Goal: Information Seeking & Learning: Learn about a topic

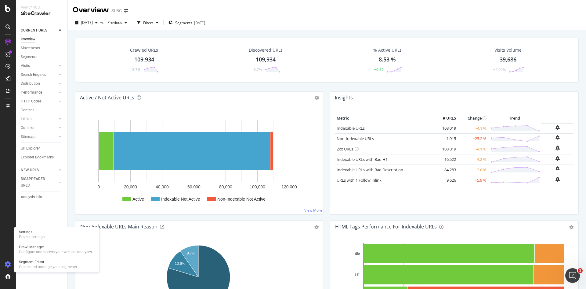
click at [8, 263] on icon at bounding box center [8, 264] width 6 height 6
click at [35, 247] on div "Crawl Manager" at bounding box center [55, 246] width 73 height 5
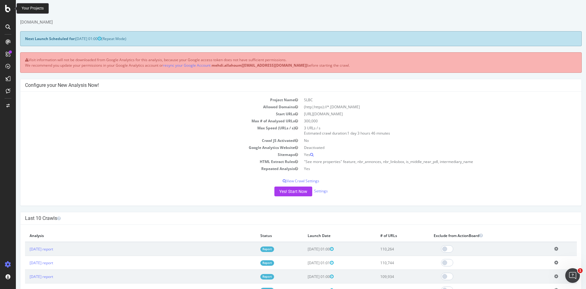
click at [9, 9] on icon at bounding box center [7, 8] width 5 height 7
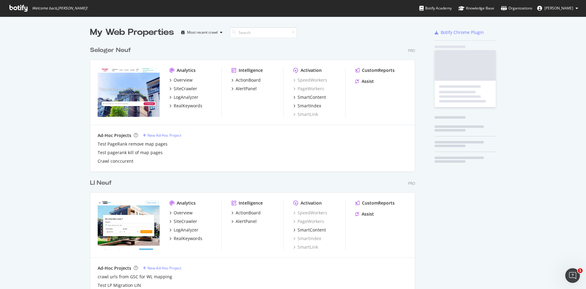
scroll to position [284, 577]
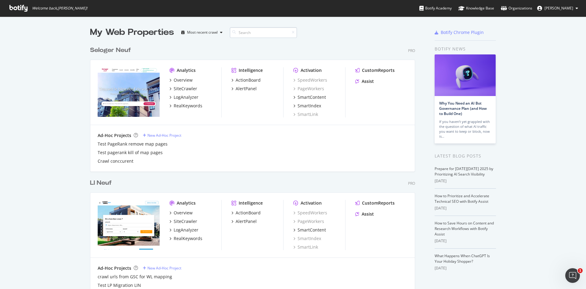
click at [248, 33] on input at bounding box center [263, 32] width 67 height 11
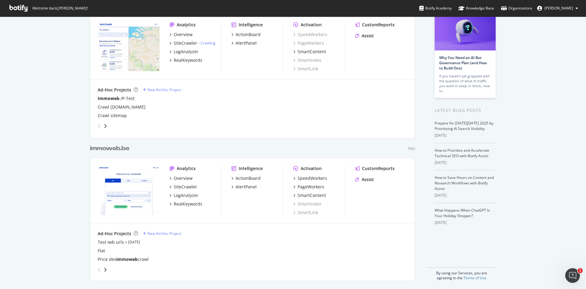
scroll to position [47, 0]
type input "immoweb"
click at [180, 177] on div "Overview" at bounding box center [183, 177] width 19 height 6
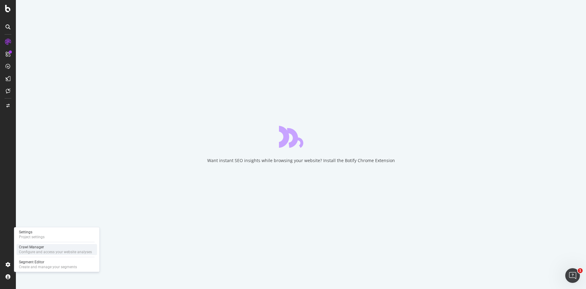
click at [24, 251] on div "Configure and access your website analyses" at bounding box center [55, 251] width 73 height 5
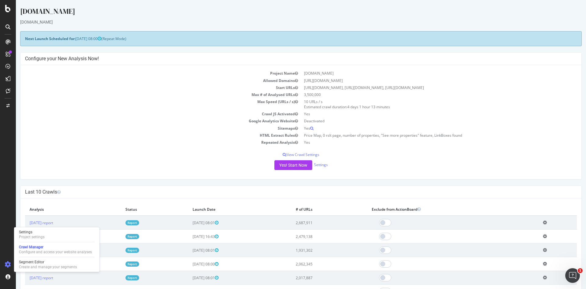
click at [153, 191] on h4 "Last 10 Crawls" at bounding box center [301, 192] width 552 height 6
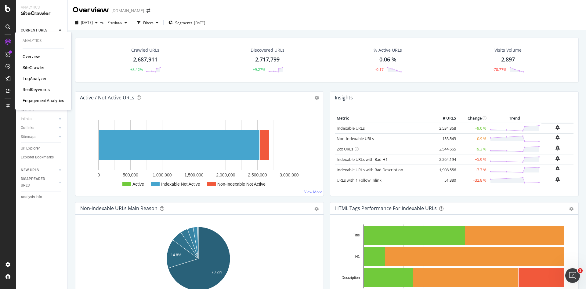
click at [36, 79] on div "LogAnalyzer" at bounding box center [35, 78] width 24 height 6
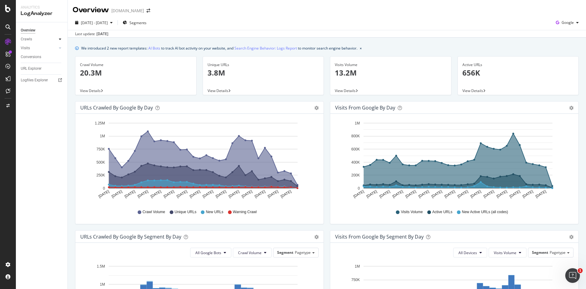
click at [59, 38] on div at bounding box center [60, 39] width 6 height 6
click at [45, 49] on div "Daily Distribution" at bounding box center [38, 48] width 28 height 6
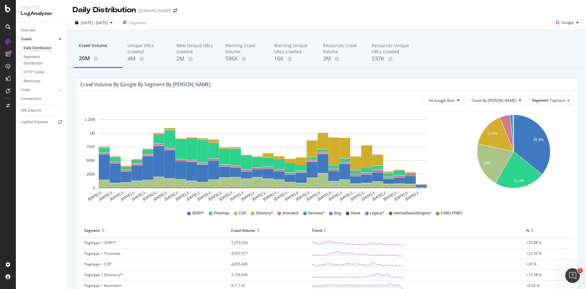
click at [149, 27] on button "Segments" at bounding box center [134, 23] width 29 height 10
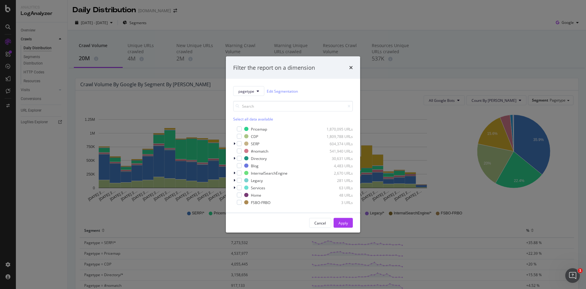
click at [263, 118] on div "Select all data available" at bounding box center [293, 118] width 120 height 5
click at [236, 129] on div "modal" at bounding box center [235, 129] width 4 height 6
click at [341, 225] on div "Apply" at bounding box center [343, 222] width 9 height 5
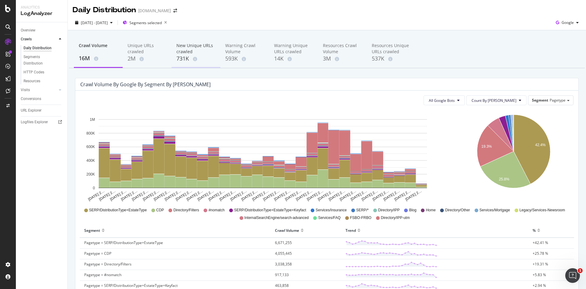
click at [191, 50] on div "New Unique URLs crawled" at bounding box center [196, 48] width 39 height 12
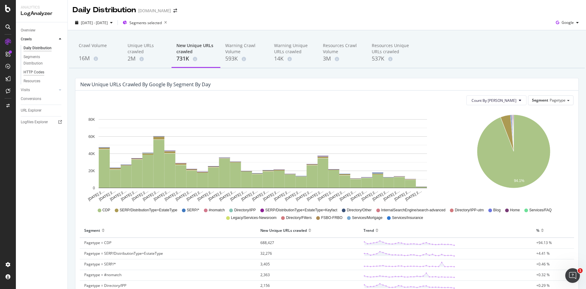
click at [29, 71] on div "HTTP Codes" at bounding box center [34, 72] width 21 height 6
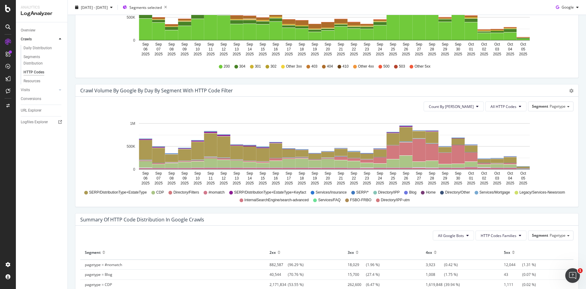
scroll to position [251, 0]
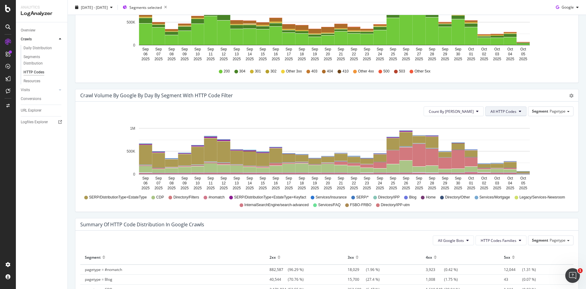
click at [513, 110] on button "All HTTP Codes" at bounding box center [506, 111] width 41 height 10
click at [506, 169] on span "Bad HTTP Codes" at bounding box center [502, 168] width 31 height 5
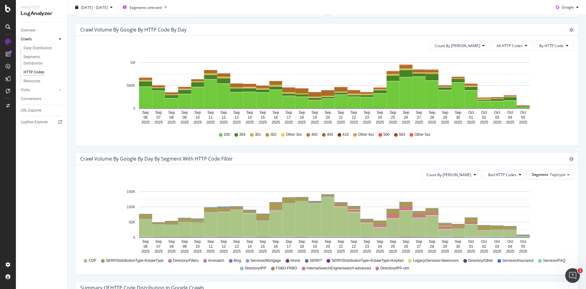
scroll to position [153, 0]
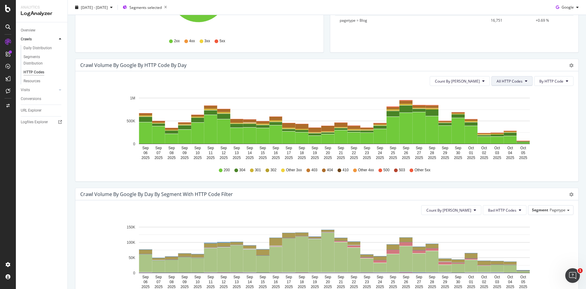
click at [515, 81] on span "All HTTP Codes" at bounding box center [510, 80] width 26 height 5
click at [516, 115] on span "Bad HTTP Codes" at bounding box center [508, 115] width 31 height 5
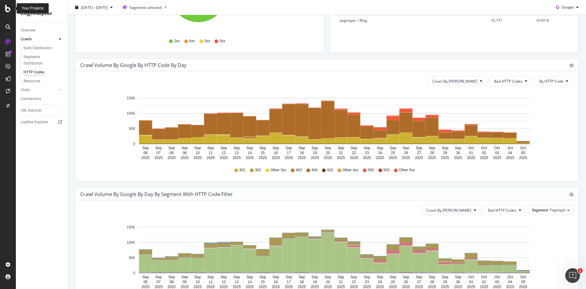
click at [9, 11] on icon at bounding box center [7, 8] width 5 height 7
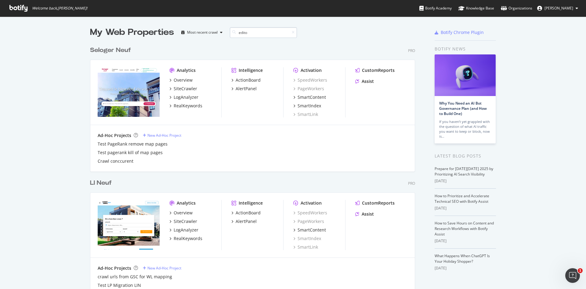
scroll to position [246, 326]
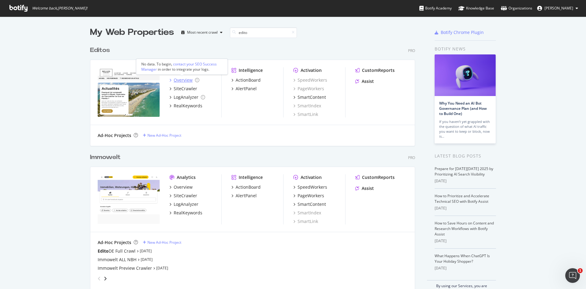
type input "edito"
click at [187, 80] on div "Overview" at bounding box center [183, 80] width 19 height 6
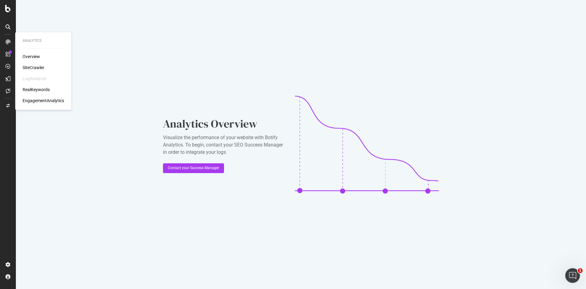
click at [35, 68] on div "SiteCrawler" at bounding box center [34, 67] width 22 height 6
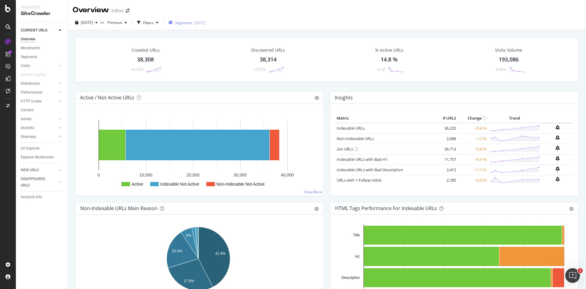
click at [192, 23] on span "Segments" at bounding box center [183, 22] width 17 height 5
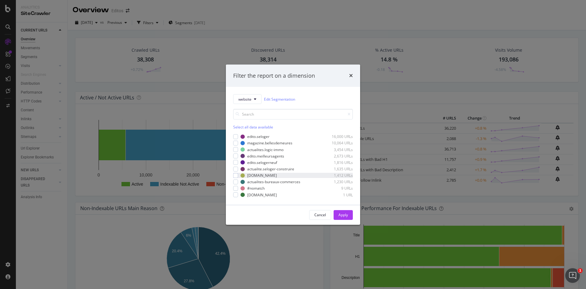
click at [238, 175] on div "[DOMAIN_NAME] 1,412 URLs" at bounding box center [293, 175] width 120 height 5
click at [345, 215] on div "Apply" at bounding box center [343, 214] width 9 height 5
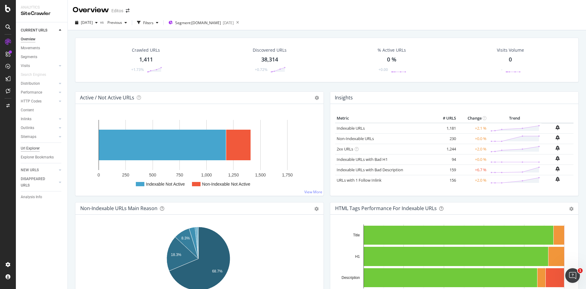
click at [35, 148] on div "Url Explorer" at bounding box center [30, 148] width 19 height 6
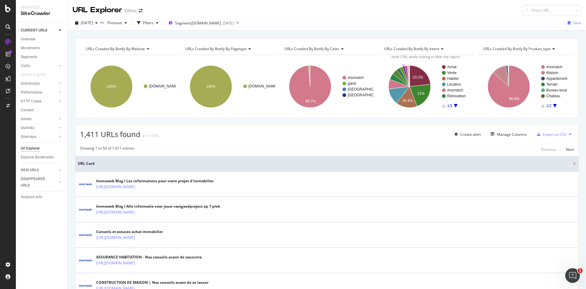
click at [141, 14] on div "URL Explorer Editos" at bounding box center [111, 10] width 76 height 11
click at [8, 9] on icon at bounding box center [7, 8] width 5 height 7
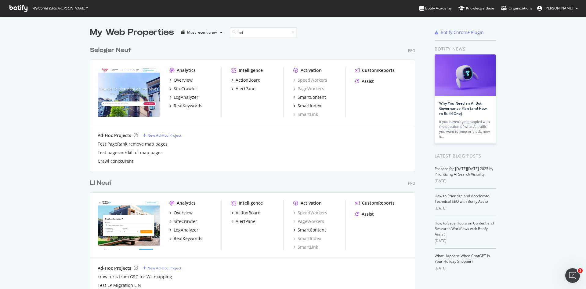
scroll to position [139, 326]
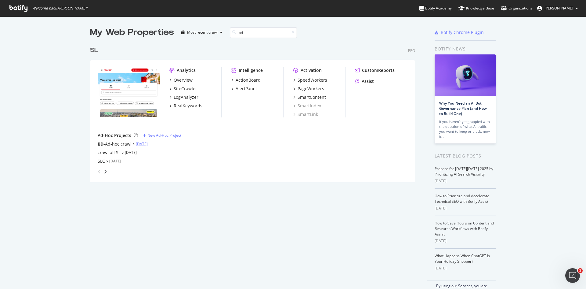
type input "bd"
click at [146, 144] on link "[DATE]" at bounding box center [142, 143] width 12 height 5
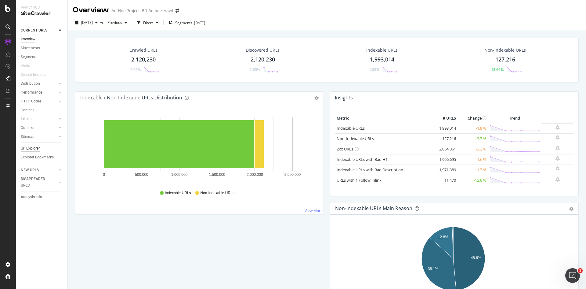
click at [33, 148] on div "Url Explorer" at bounding box center [30, 148] width 19 height 6
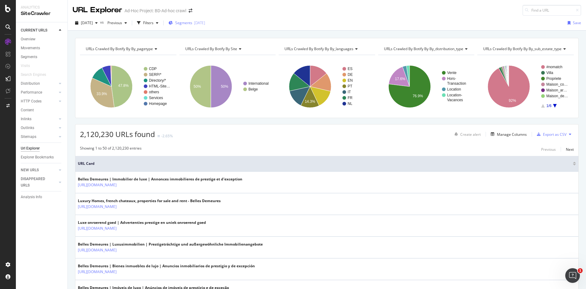
click at [192, 24] on span "Segments" at bounding box center [183, 22] width 17 height 5
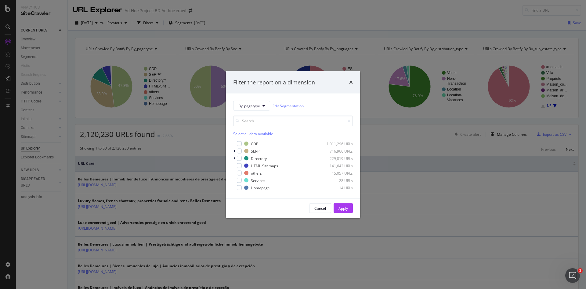
click at [254, 45] on div "Filter the report on a dimension By_pagetype Edit Segmentation Select all data …" at bounding box center [293, 144] width 586 height 289
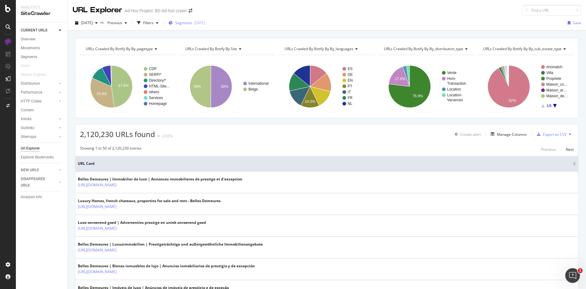
click at [192, 22] on span "Segments" at bounding box center [183, 22] width 17 height 5
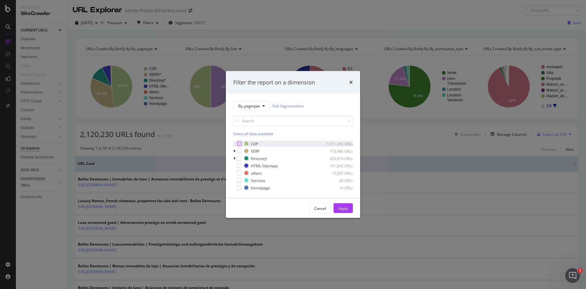
click at [240, 142] on div "modal" at bounding box center [239, 143] width 5 height 5
click at [347, 208] on div "Apply" at bounding box center [343, 207] width 9 height 5
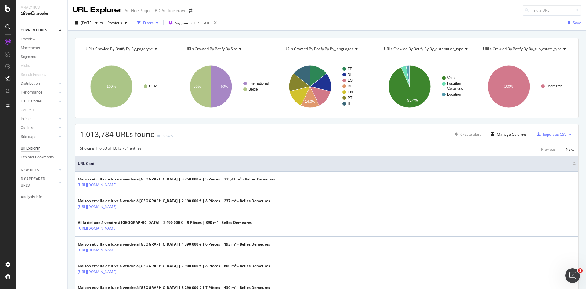
click at [154, 24] on div "Filters" at bounding box center [148, 22] width 10 height 5
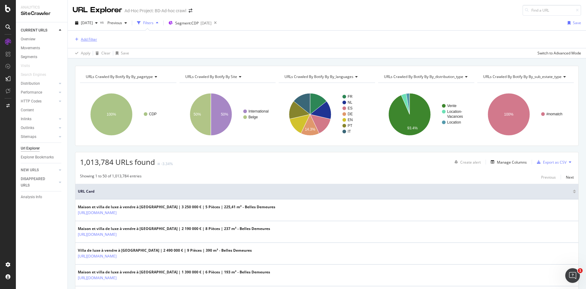
click at [79, 42] on div "Add Filter" at bounding box center [85, 39] width 24 height 7
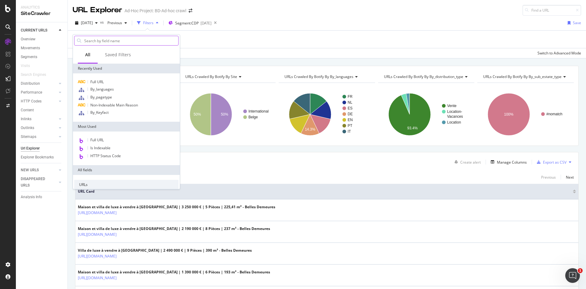
click at [127, 40] on input "text" at bounding box center [131, 40] width 95 height 9
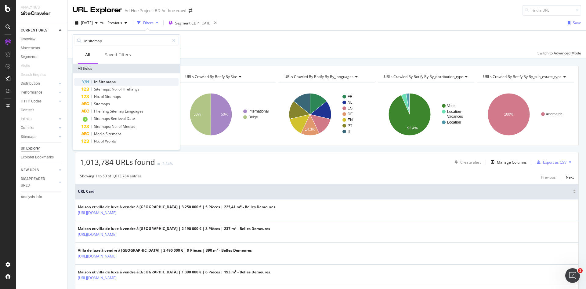
type input "in sitemap"
click at [106, 80] on span "Sitemaps" at bounding box center [107, 81] width 17 height 5
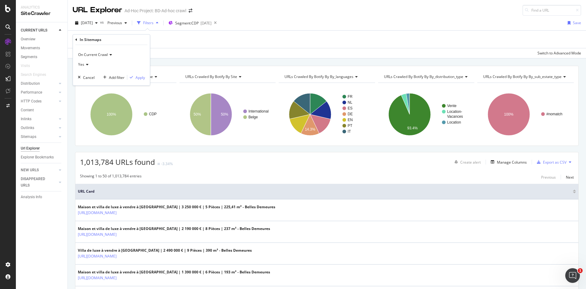
click at [86, 64] on icon at bounding box center [86, 65] width 4 height 4
click at [82, 86] on span "No" at bounding box center [83, 84] width 5 height 5
click at [140, 78] on div "Apply" at bounding box center [140, 77] width 9 height 5
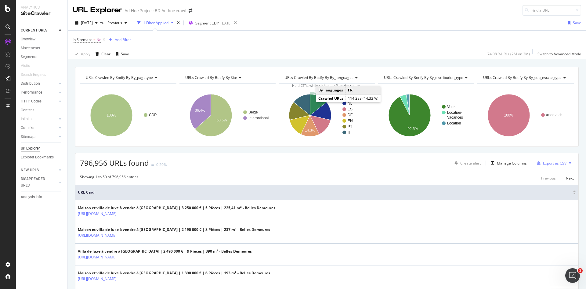
click at [316, 103] on icon "A chart." at bounding box center [318, 104] width 16 height 21
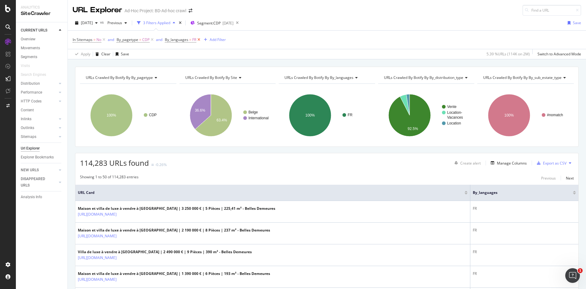
click at [199, 38] on icon at bounding box center [198, 40] width 5 height 6
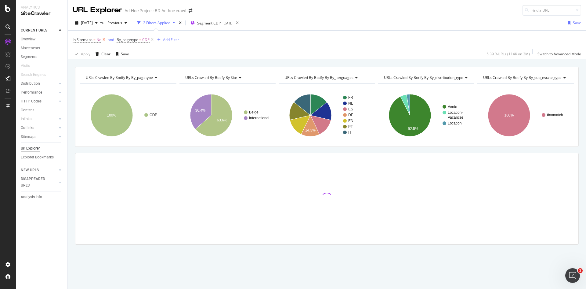
click at [105, 41] on icon at bounding box center [103, 40] width 5 height 6
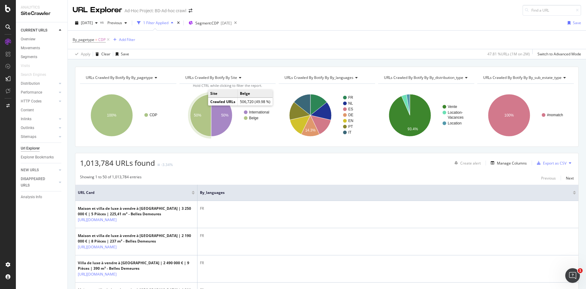
click at [194, 119] on icon "A chart." at bounding box center [200, 115] width 21 height 42
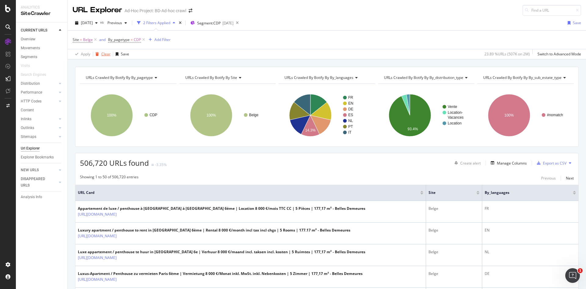
click at [106, 54] on div "Clear" at bounding box center [105, 53] width 9 height 5
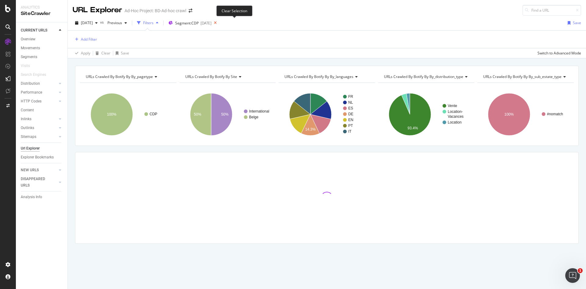
click at [219, 22] on icon at bounding box center [216, 23] width 8 height 9
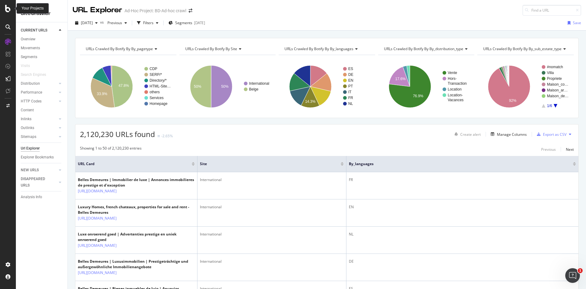
click at [10, 9] on icon at bounding box center [7, 8] width 5 height 7
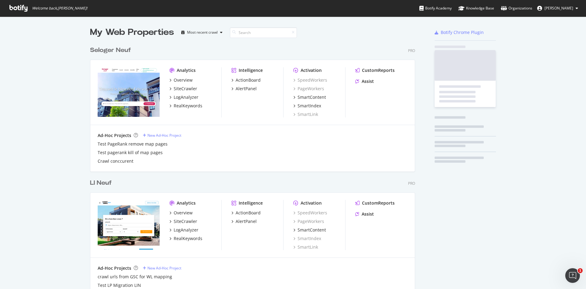
scroll to position [284, 577]
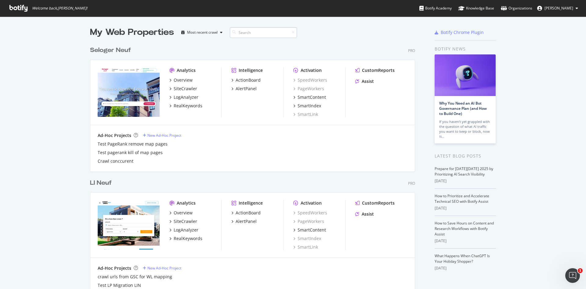
click at [247, 32] on input at bounding box center [263, 32] width 67 height 11
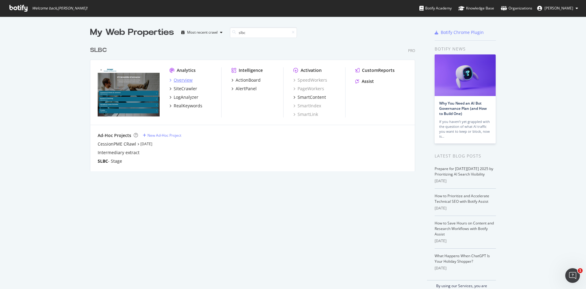
type input "slbc"
click at [185, 80] on div "Overview" at bounding box center [183, 80] width 19 height 6
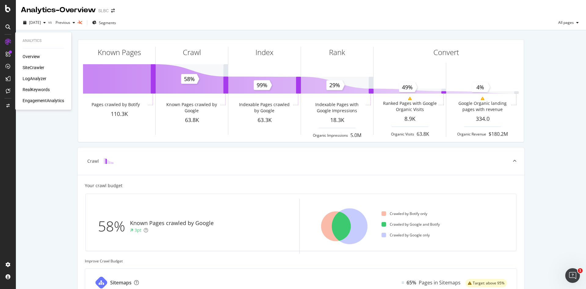
click at [34, 68] on div "SiteCrawler" at bounding box center [34, 67] width 22 height 6
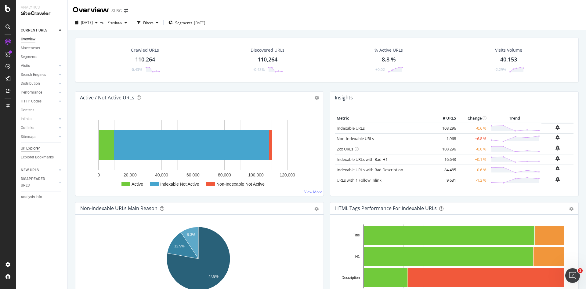
click at [38, 145] on div "Url Explorer" at bounding box center [30, 148] width 19 height 6
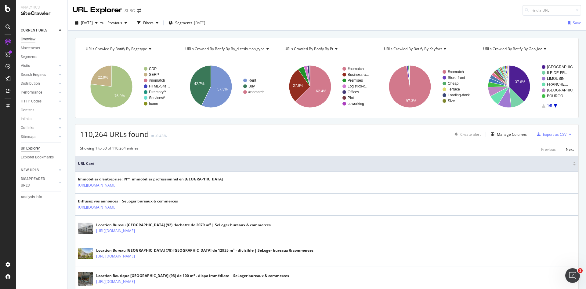
click at [32, 36] on div "Overview" at bounding box center [28, 39] width 15 height 6
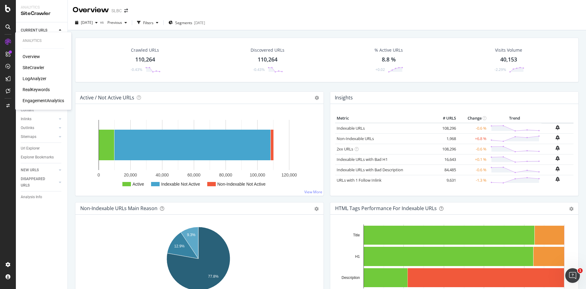
click at [41, 78] on div "LogAnalyzer" at bounding box center [35, 78] width 24 height 6
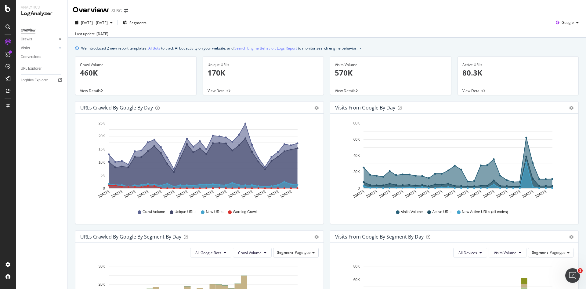
click at [60, 40] on icon at bounding box center [60, 39] width 2 height 4
click at [37, 71] on div "HTTP Codes" at bounding box center [34, 72] width 21 height 6
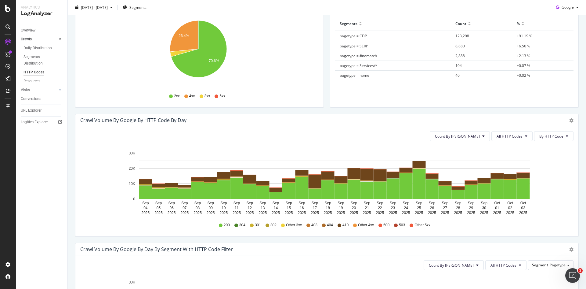
scroll to position [92, 0]
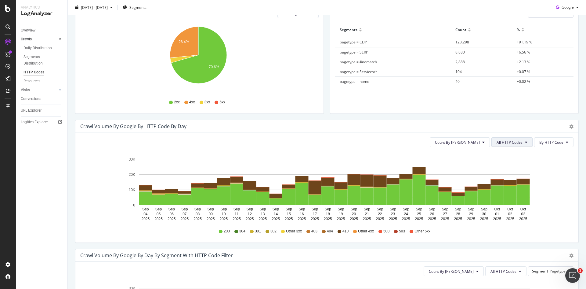
click at [518, 140] on span "All HTTP Codes" at bounding box center [510, 142] width 26 height 5
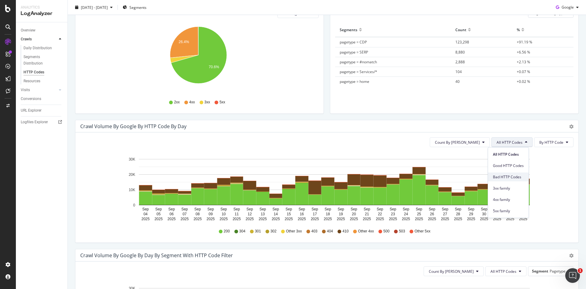
click at [513, 179] on span "Bad HTTP Codes" at bounding box center [508, 176] width 31 height 5
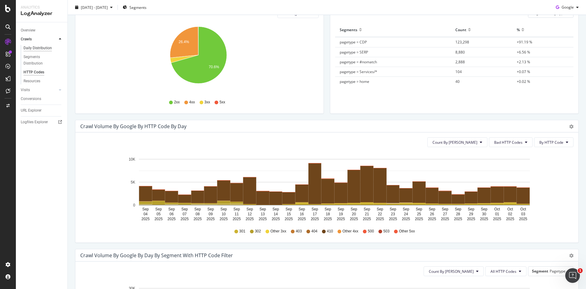
click at [43, 48] on div "Daily Distribution" at bounding box center [38, 48] width 28 height 6
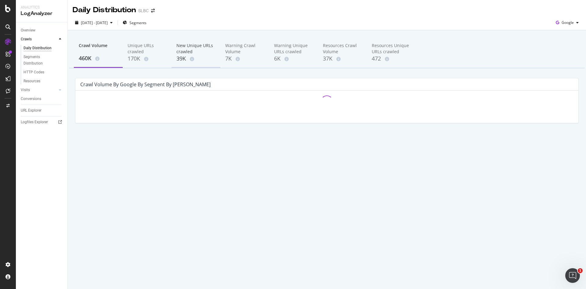
click at [184, 43] on div "New Unique URLs crawled" at bounding box center [196, 48] width 39 height 12
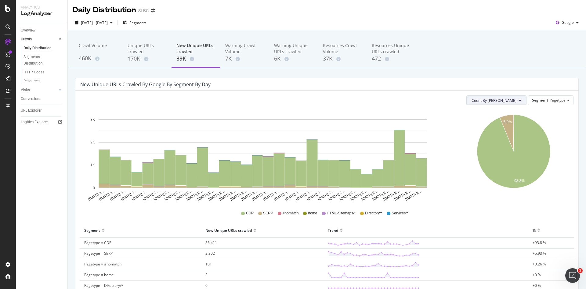
click at [520, 98] on button "Count By [PERSON_NAME]" at bounding box center [497, 100] width 60 height 10
click at [503, 127] on div "Cumulated (all codes)" at bounding box center [513, 123] width 56 height 9
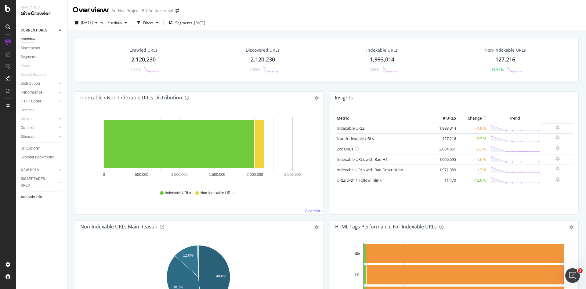
click at [31, 195] on div "Analysis Info" at bounding box center [31, 197] width 21 height 6
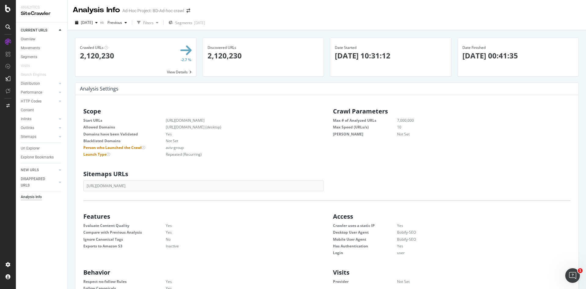
scroll to position [93, 233]
drag, startPoint x: 371, startPoint y: 57, endPoint x: 329, endPoint y: 57, distance: 42.2
click at [330, 57] on div "Date Started 2025-10-03 10:31:12" at bounding box center [390, 53] width 121 height 30
click at [31, 40] on div "Overview" at bounding box center [28, 39] width 15 height 6
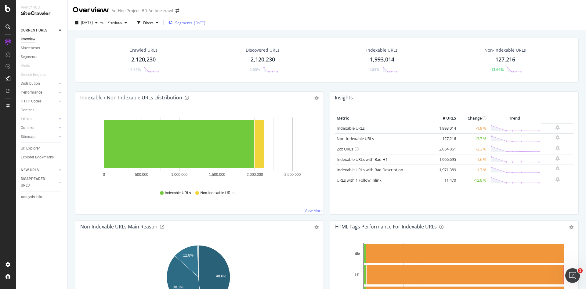
click at [192, 23] on span "Segments" at bounding box center [183, 22] width 17 height 5
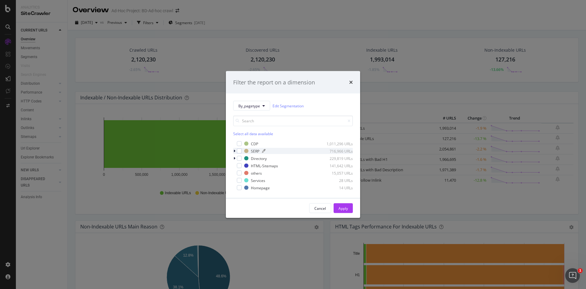
click at [249, 151] on div "SERP 716,966 URLs" at bounding box center [298, 150] width 109 height 5
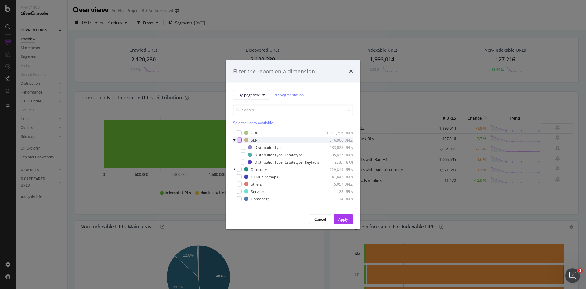
click at [239, 137] on div "modal" at bounding box center [239, 139] width 5 height 5
click at [344, 221] on div "Apply" at bounding box center [343, 218] width 9 height 5
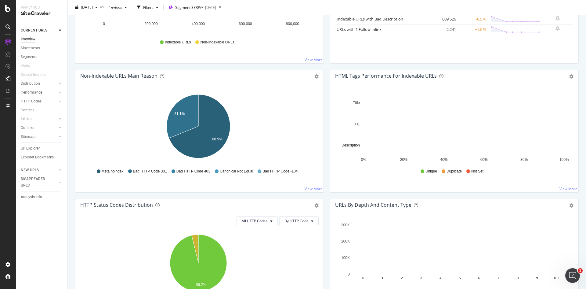
scroll to position [153, 0]
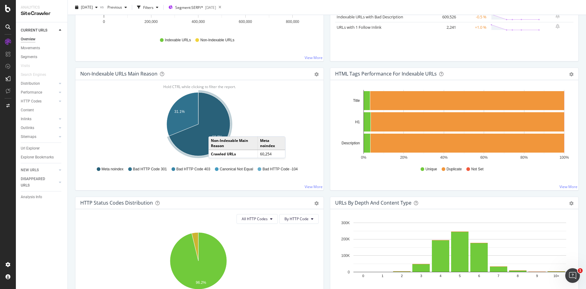
click at [215, 130] on icon "A chart." at bounding box center [199, 124] width 61 height 64
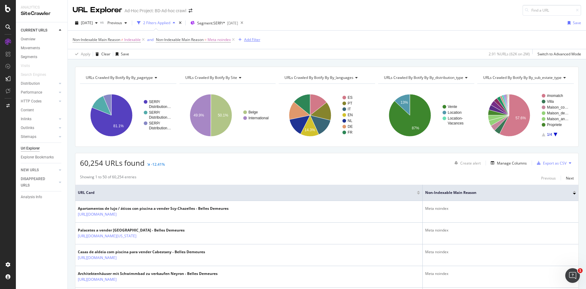
click at [253, 39] on div "Add Filter" at bounding box center [252, 39] width 16 height 5
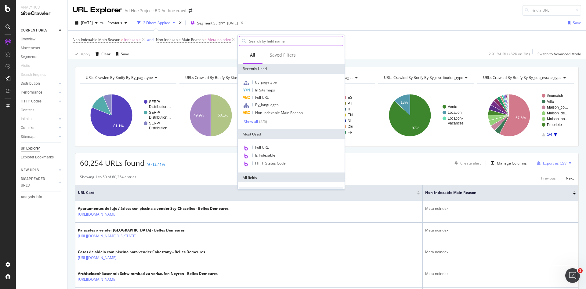
click at [272, 42] on input "text" at bounding box center [296, 40] width 95 height 9
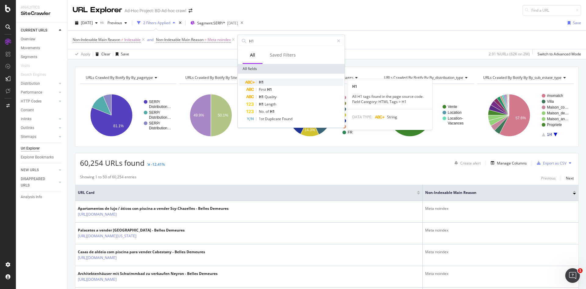
type input "H1"
click at [280, 84] on div "H1" at bounding box center [294, 81] width 97 height 7
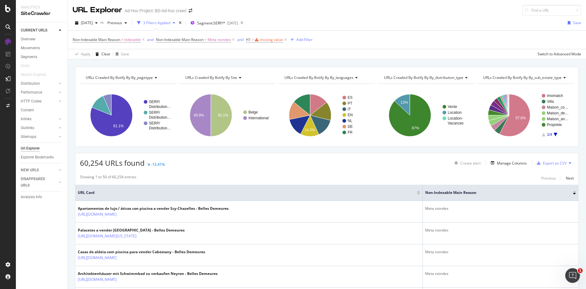
click at [510, 160] on div "Create alert Manage Columns Export as CSV" at bounding box center [513, 163] width 122 height 10
click at [510, 161] on div "Manage Columns" at bounding box center [512, 162] width 30 height 5
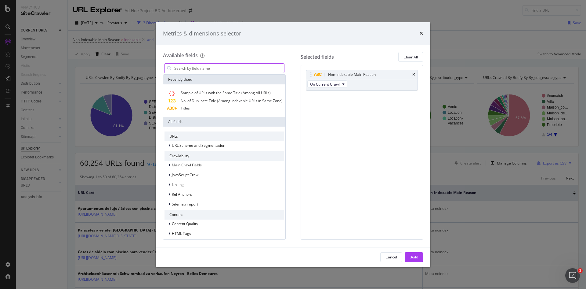
click at [251, 68] on input "modal" at bounding box center [229, 68] width 111 height 9
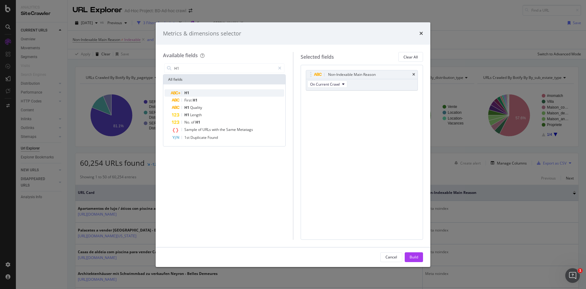
type input "H1"
click at [225, 89] on div "H1" at bounding box center [228, 92] width 112 height 7
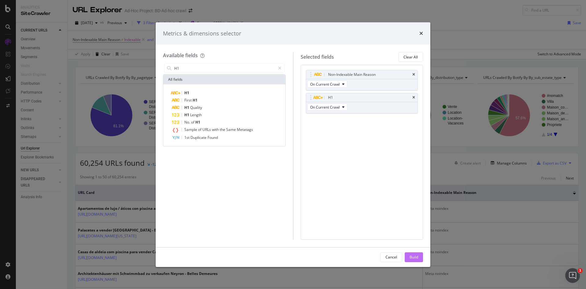
click at [416, 257] on div "Build" at bounding box center [414, 256] width 9 height 5
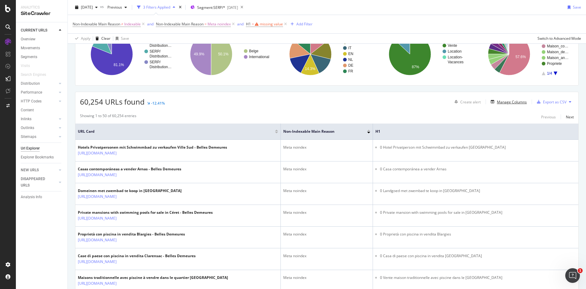
scroll to position [92, 0]
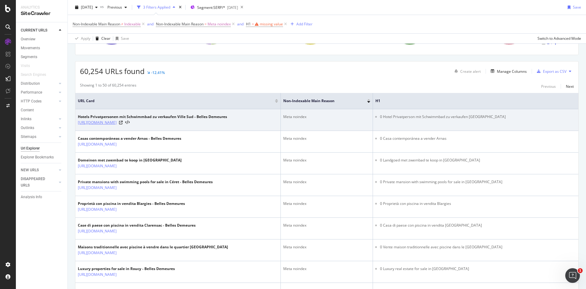
click at [117, 126] on link "https://www.bellesdemeures.com/de-be/verkauf/france/ile-de-france/seine-et-marn…" at bounding box center [97, 122] width 39 height 6
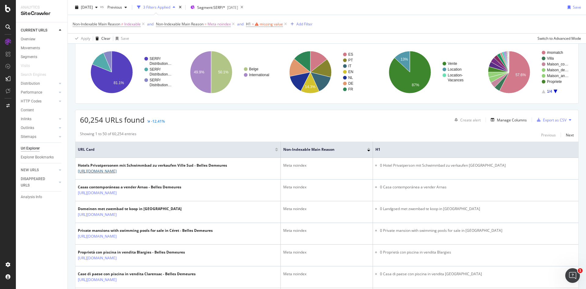
scroll to position [0, 0]
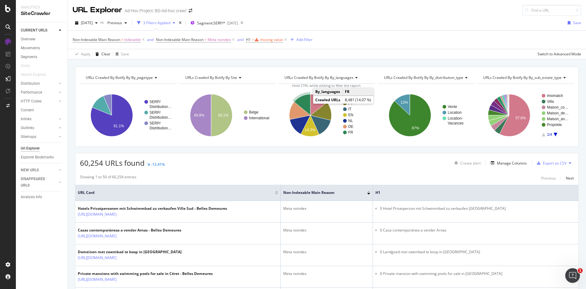
click at [306, 103] on icon "A chart." at bounding box center [302, 104] width 16 height 21
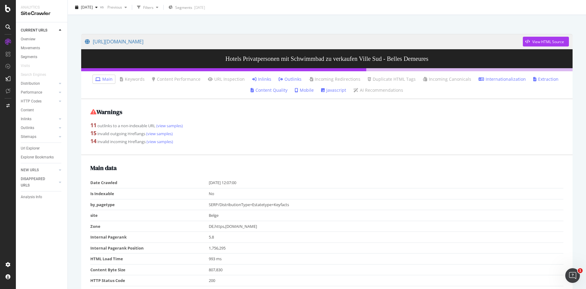
scroll to position [31, 0]
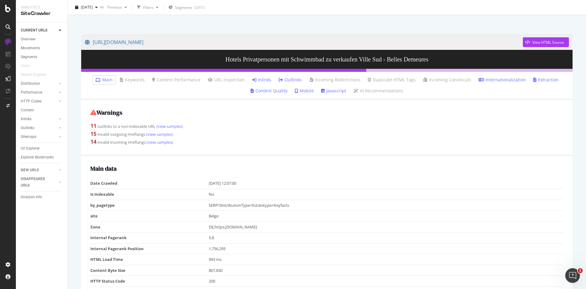
click at [263, 80] on link "Inlinks" at bounding box center [261, 80] width 19 height 6
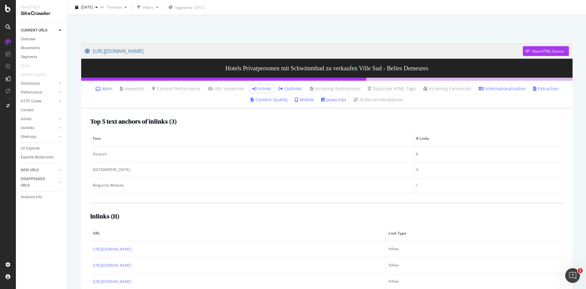
scroll to position [31, 0]
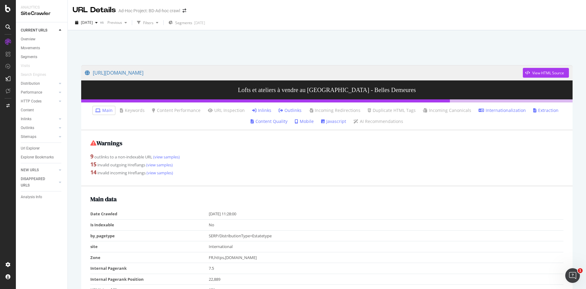
click at [261, 109] on link "Inlinks" at bounding box center [261, 110] width 19 height 6
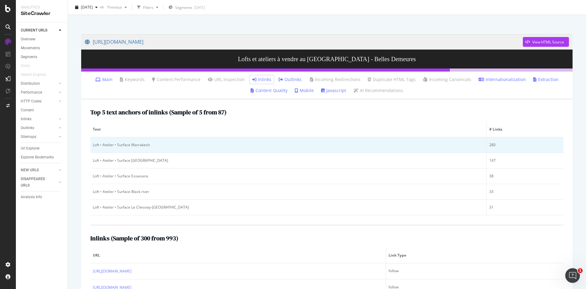
scroll to position [153, 0]
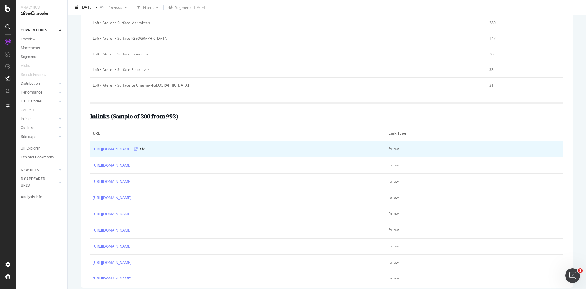
click at [138, 149] on icon at bounding box center [136, 149] width 4 height 4
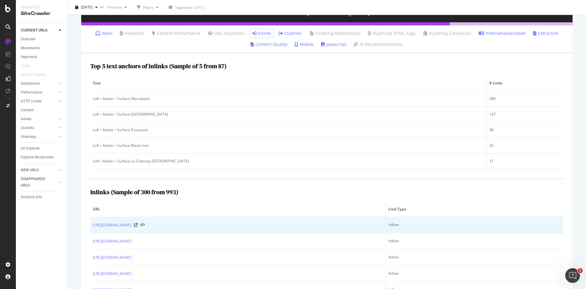
scroll to position [61, 0]
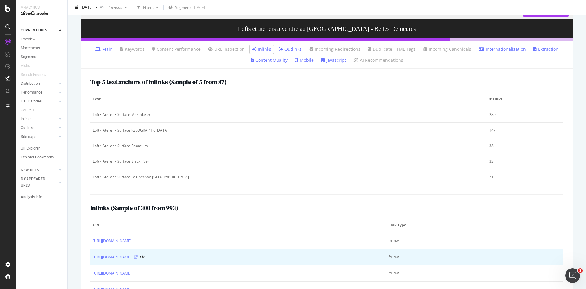
click at [138, 257] on icon at bounding box center [136, 257] width 4 height 4
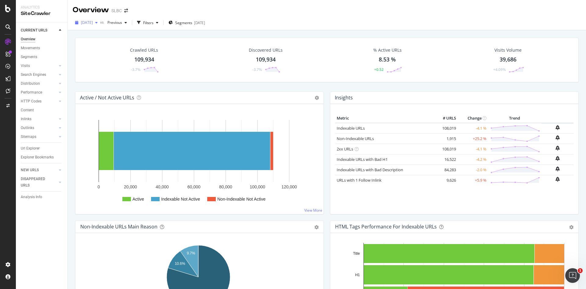
click at [93, 24] on span "[DATE]" at bounding box center [87, 22] width 12 height 5
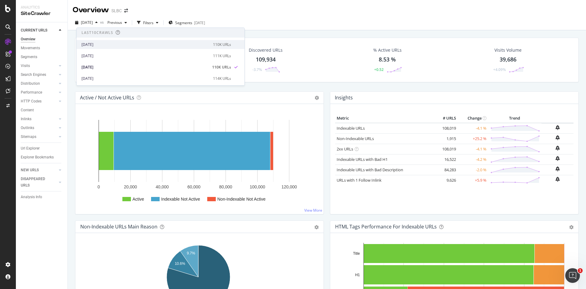
click at [114, 45] on div "[DATE]" at bounding box center [146, 44] width 128 height 5
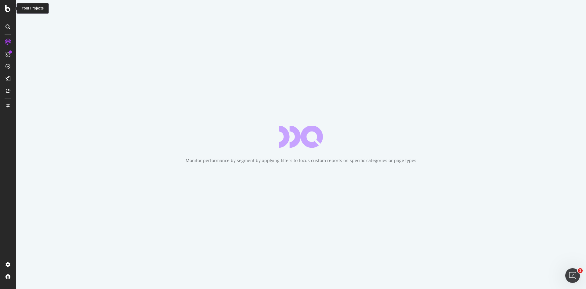
click at [9, 10] on icon at bounding box center [7, 8] width 5 height 7
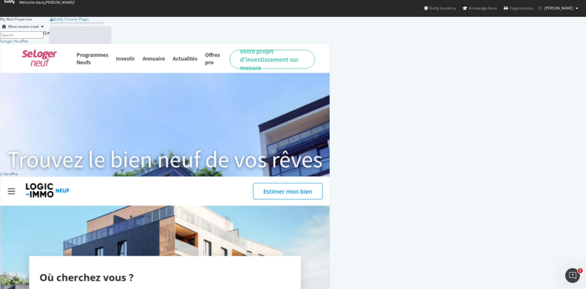
scroll to position [284, 577]
click at [43, 33] on input at bounding box center [21, 34] width 43 height 7
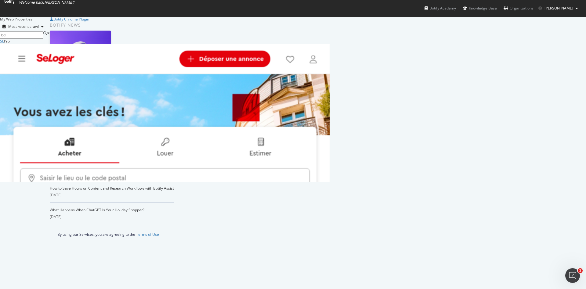
scroll to position [139, 326]
type input "bd"
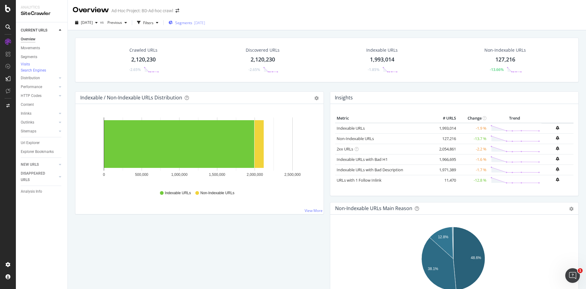
click at [204, 22] on div "[DATE]" at bounding box center [199, 22] width 11 height 5
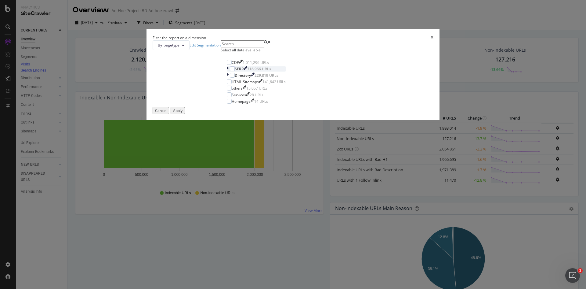
click at [244, 71] on div "SERP" at bounding box center [239, 68] width 9 height 5
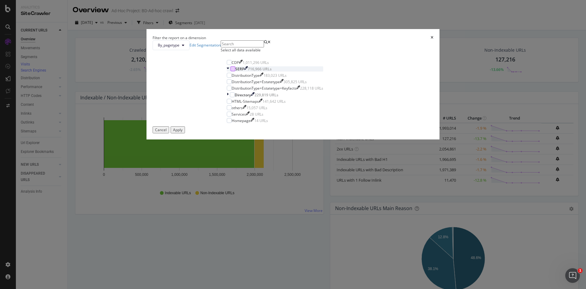
click at [235, 71] on div "modal" at bounding box center [233, 68] width 5 height 5
click at [183, 132] on div "Apply" at bounding box center [177, 129] width 9 height 5
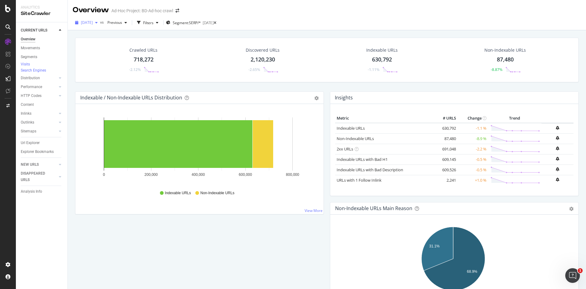
click at [100, 23] on div "button" at bounding box center [96, 23] width 7 height 4
click at [102, 57] on div "2025 Sep. 24th" at bounding box center [98, 55] width 33 height 5
click at [93, 24] on span "2025 Sep. 24th" at bounding box center [87, 22] width 12 height 5
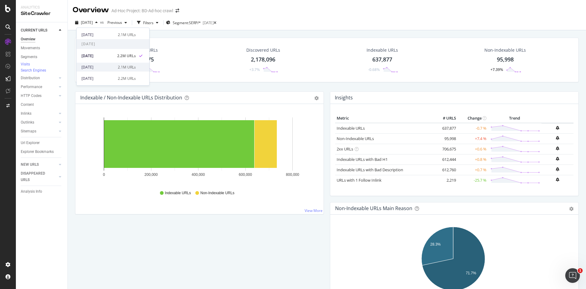
click at [111, 68] on div "[DATE]" at bounding box center [98, 66] width 33 height 5
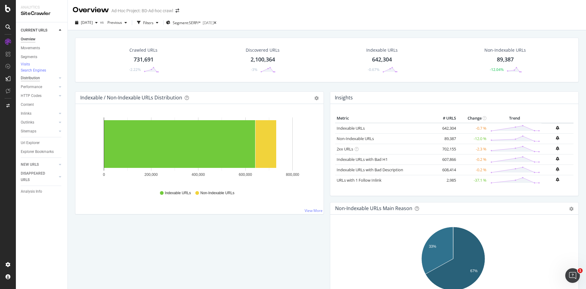
click at [36, 81] on div "Distribution" at bounding box center [30, 78] width 19 height 6
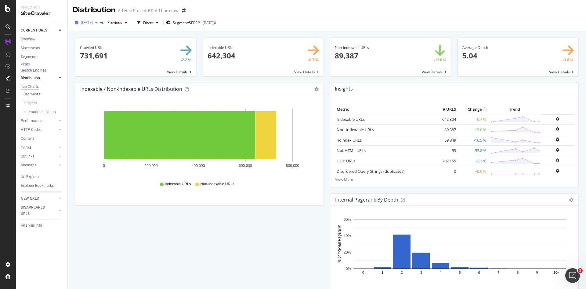
click at [93, 24] on span "[DATE]" at bounding box center [87, 22] width 12 height 5
click at [119, 57] on div "4.0M URLs" at bounding box center [127, 57] width 18 height 5
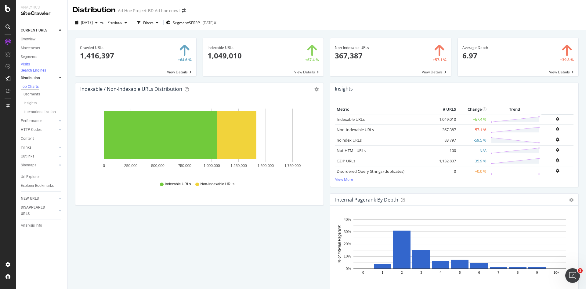
click at [92, 101] on div "Hold CTRL while clicking to filter the report. 0 250,000 500,000 750,000 1,000,…" at bounding box center [199, 150] width 248 height 110
click at [93, 22] on span "2025 Sep. 3rd" at bounding box center [87, 22] width 12 height 5
click at [111, 46] on div "[DATE]" at bounding box center [98, 45] width 33 height 5
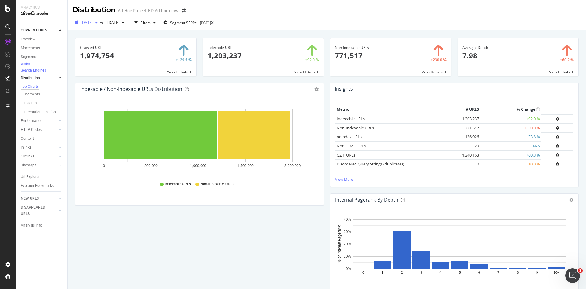
click at [93, 23] on span "[DATE]" at bounding box center [87, 22] width 12 height 5
click at [123, 50] on div "2.2M URLs" at bounding box center [127, 47] width 18 height 5
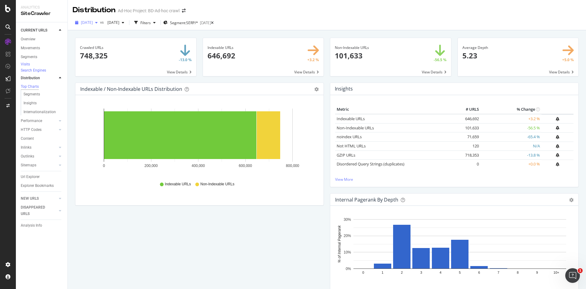
click at [100, 23] on div "button" at bounding box center [96, 23] width 7 height 4
click at [123, 78] on div "2.2M URLs" at bounding box center [127, 78] width 18 height 5
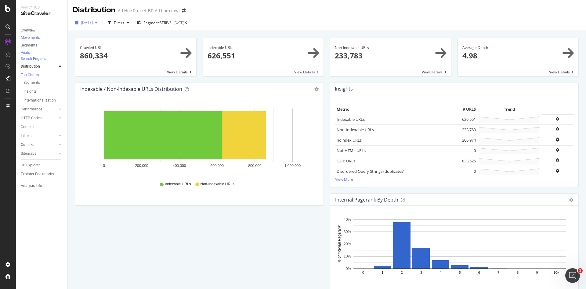
click at [93, 20] on span "2025 Aug. 18th" at bounding box center [87, 22] width 12 height 5
click at [110, 54] on div "2025 Sep. 24th 2.2M URLs" at bounding box center [101, 55] width 39 height 5
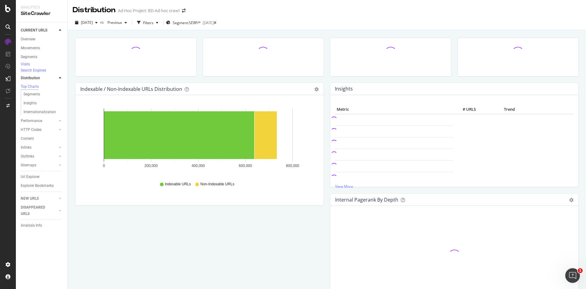
click at [363, 6] on div "Distribution Ad-Hoc Project: BD-Ad-hoc crawl" at bounding box center [327, 7] width 519 height 15
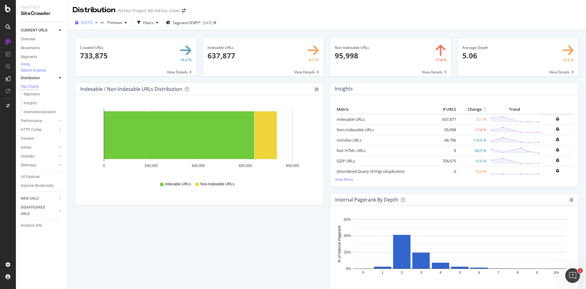
click at [93, 22] on span "2025 Sep. 24th" at bounding box center [87, 22] width 12 height 5
click at [109, 34] on div "[DATE]" at bounding box center [98, 34] width 33 height 5
